Goal: Information Seeking & Learning: Learn about a topic

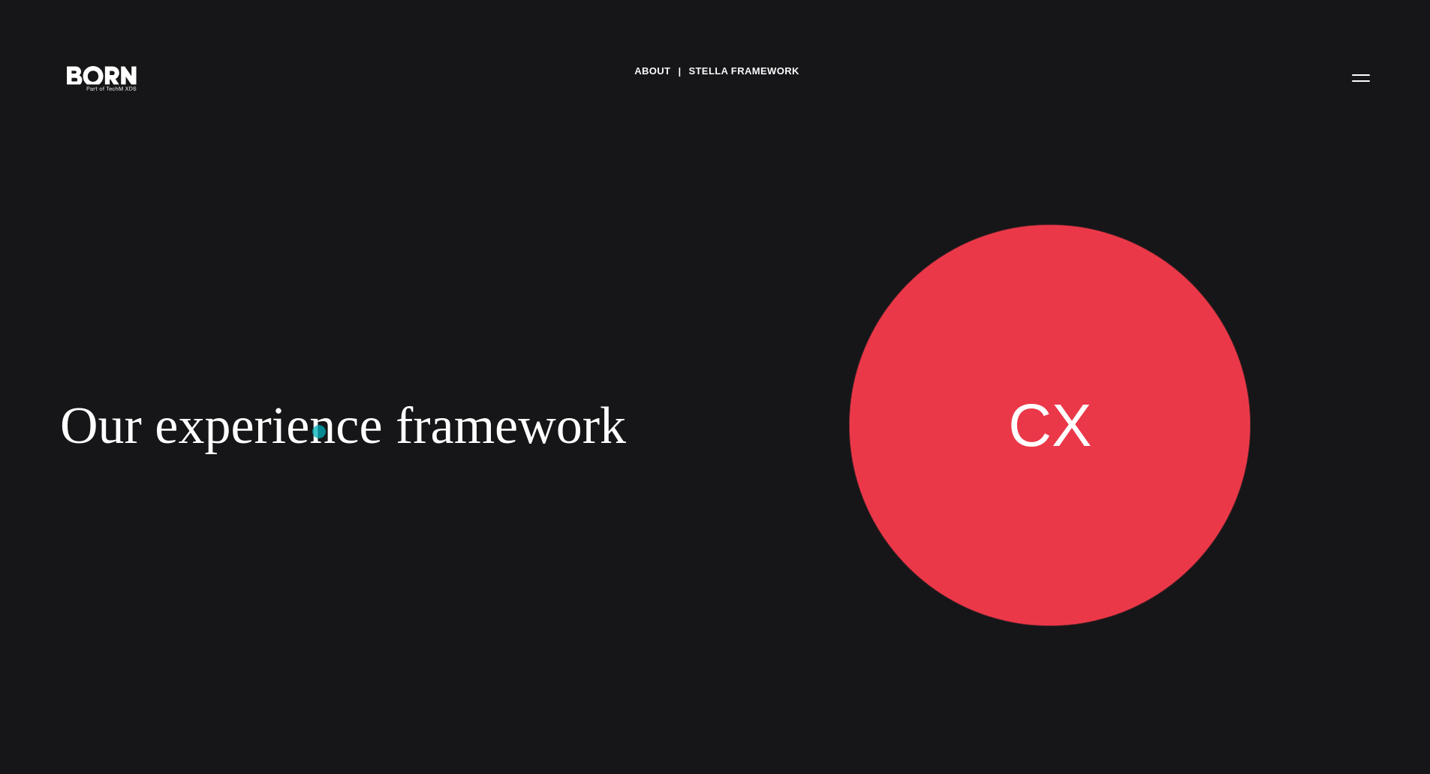
click at [319, 429] on div "The best way to conquer the stars is to be one. In 2020, BORN introduced Stella…" at bounding box center [380, 471] width 640 height 85
click at [722, 80] on link "Stella Framework" at bounding box center [744, 71] width 110 height 23
click at [1089, 510] on span at bounding box center [1049, 425] width 397 height 397
click at [486, 425] on div "BORN’s Stella Framework The best way to conquer the stars is to be one. In [DEM…" at bounding box center [380, 426] width 640 height 698
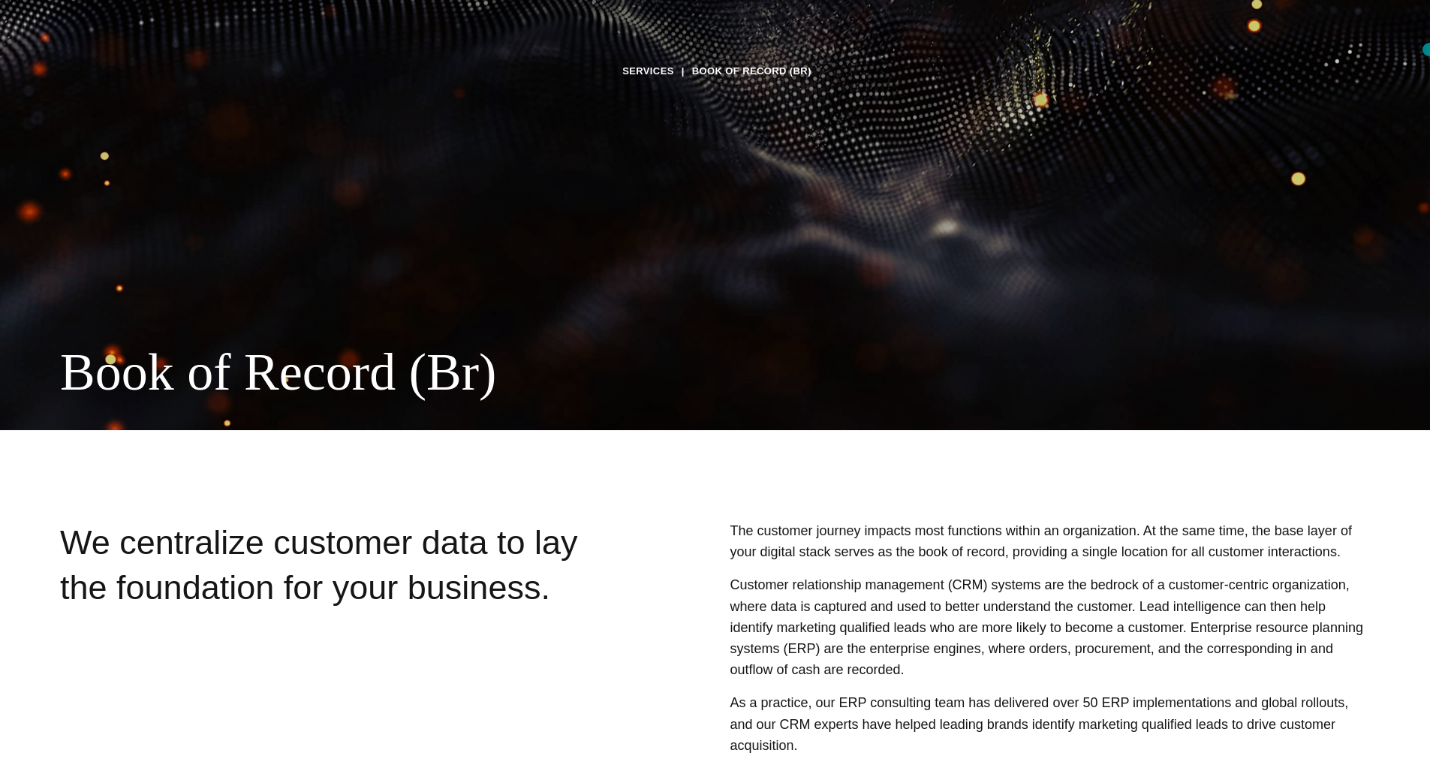
scroll to position [339, 0]
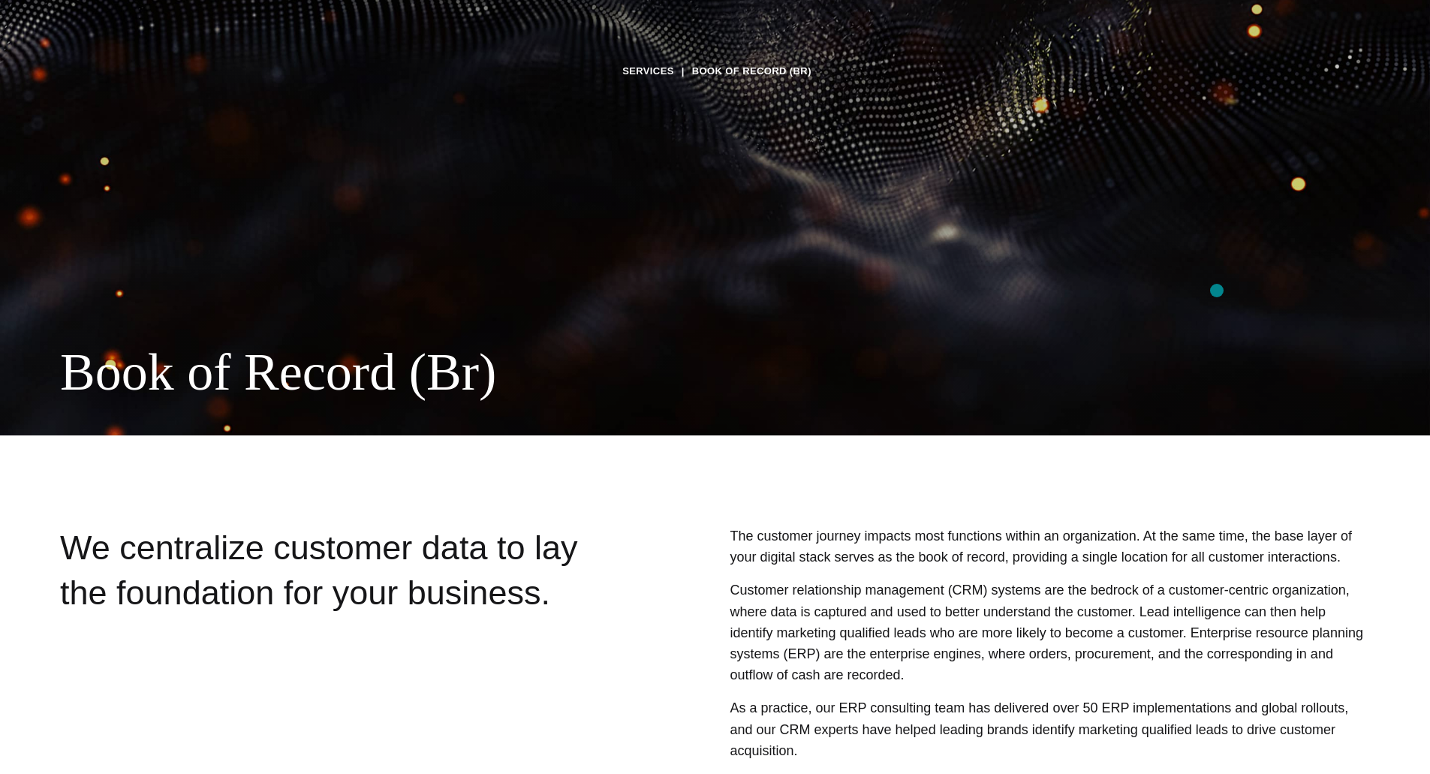
click at [1217, 291] on div "Services Book of Record (Br) Book of Record (Br) As an agency and consultancy t…" at bounding box center [715, 387] width 1430 height 774
